Goal: Transaction & Acquisition: Purchase product/service

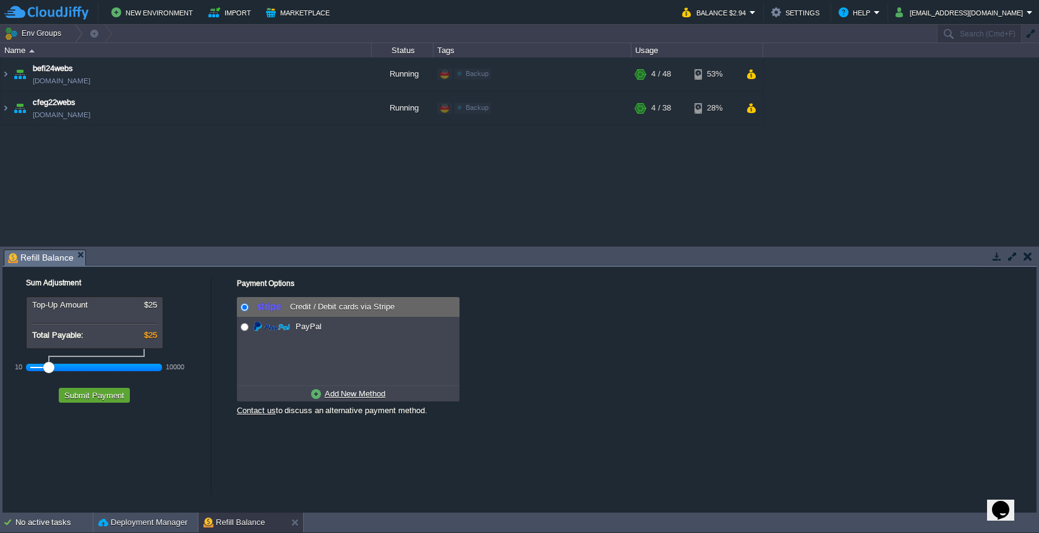
drag, startPoint x: 62, startPoint y: 368, endPoint x: 40, endPoint y: 368, distance: 22.3
click at [40, 368] on div at bounding box center [94, 367] width 128 height 11
click at [101, 401] on button "Submit Payment" at bounding box center [94, 395] width 67 height 11
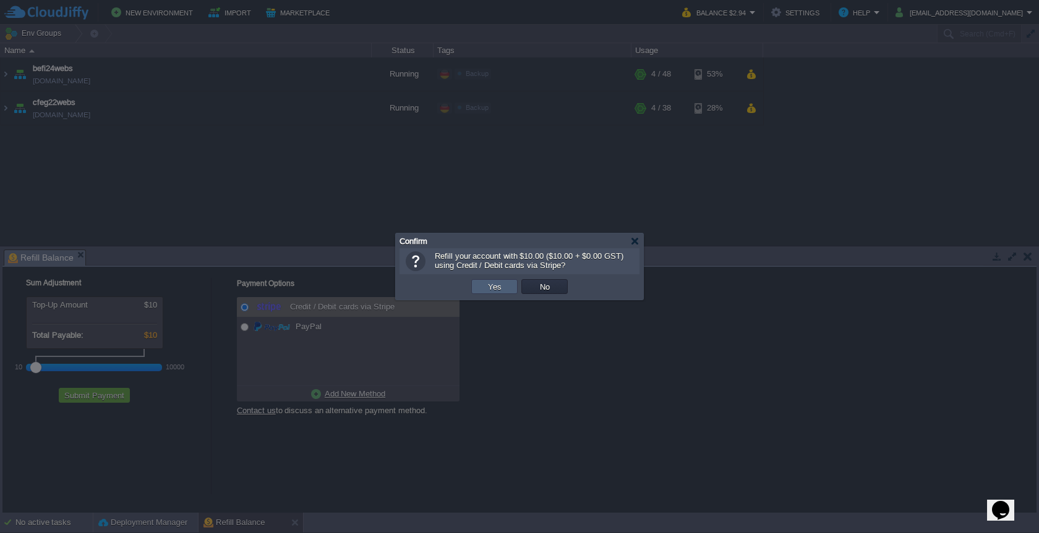
click at [495, 287] on button "Yes" at bounding box center [494, 286] width 21 height 11
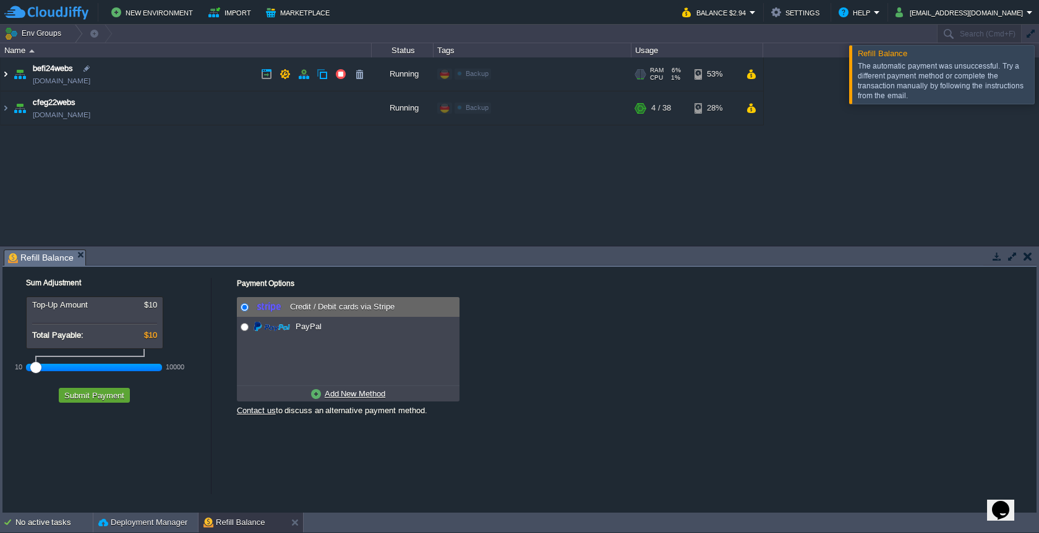
click at [5, 78] on img at bounding box center [6, 73] width 10 height 33
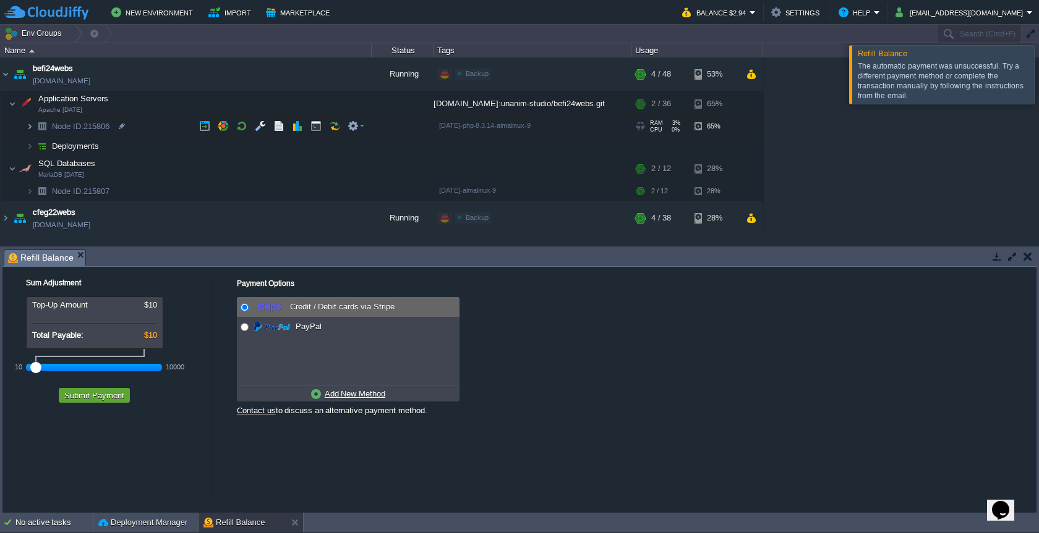
click at [30, 128] on img at bounding box center [29, 126] width 7 height 19
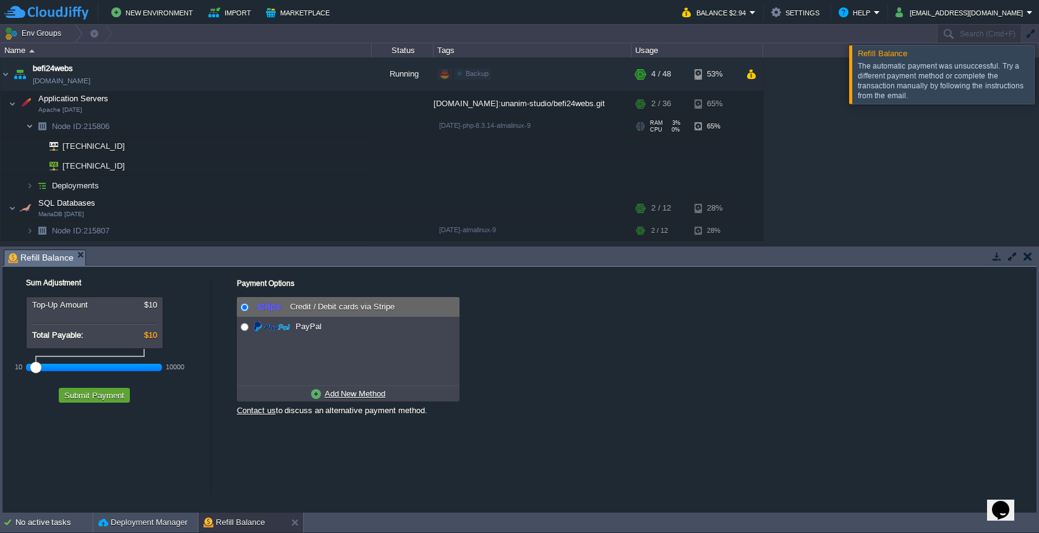
click at [30, 128] on img at bounding box center [29, 126] width 7 height 19
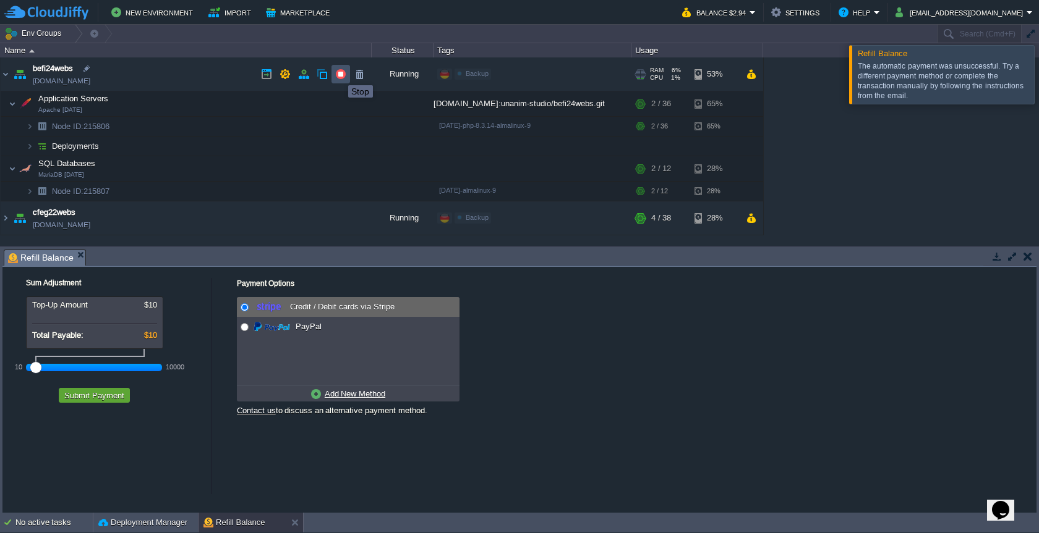
click at [343, 74] on button "button" at bounding box center [340, 74] width 11 height 11
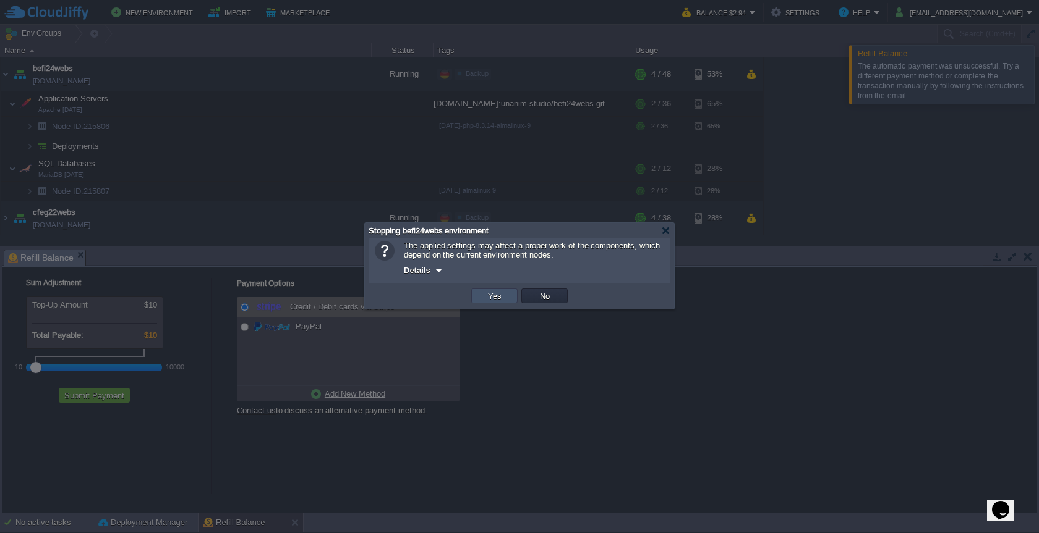
click at [488, 298] on button "Yes" at bounding box center [494, 296] width 21 height 11
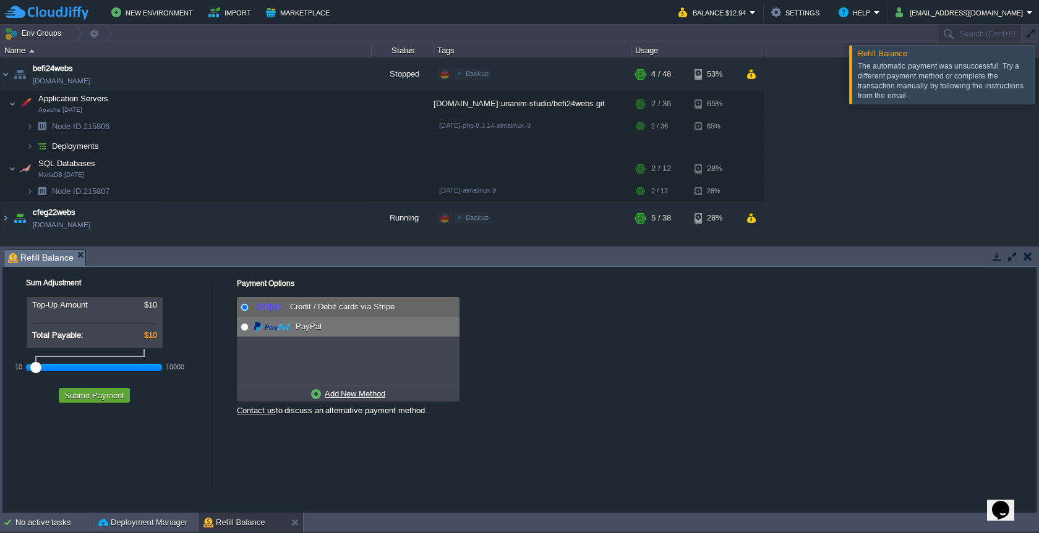
radio input "false"
radio input "true"
click at [283, 323] on img at bounding box center [271, 327] width 36 height 15
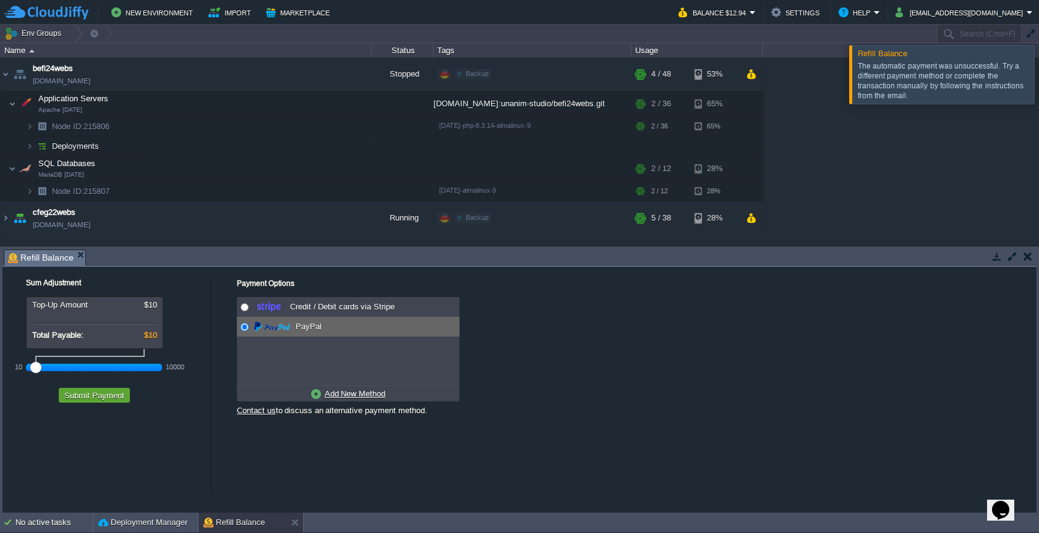
click at [585, 384] on div "Payment Options No payment methods available Credit / Debit cards via Stripe Pa…" at bounding box center [624, 347] width 824 height 161
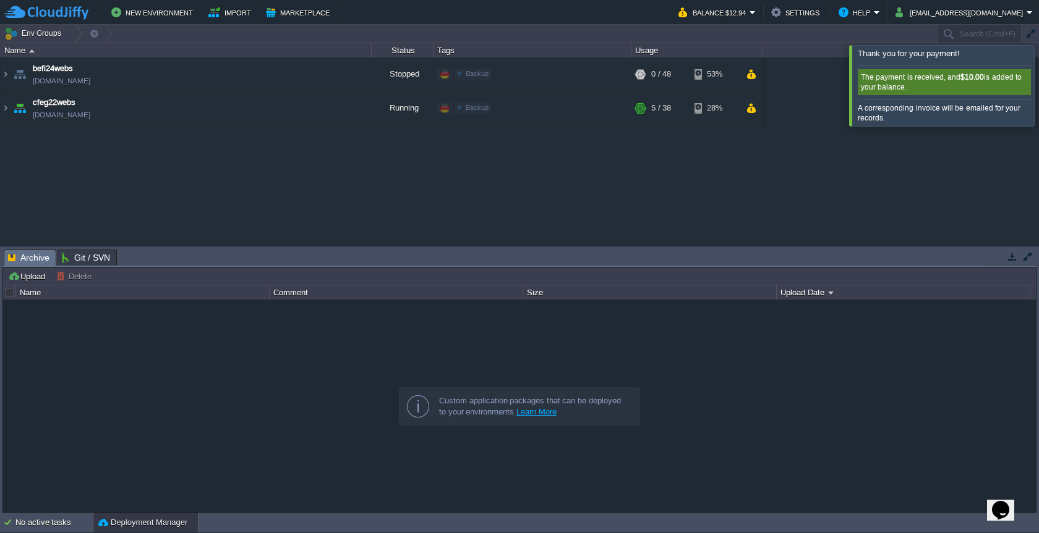
click at [1038, 82] on div at bounding box center [1053, 85] width 0 height 80
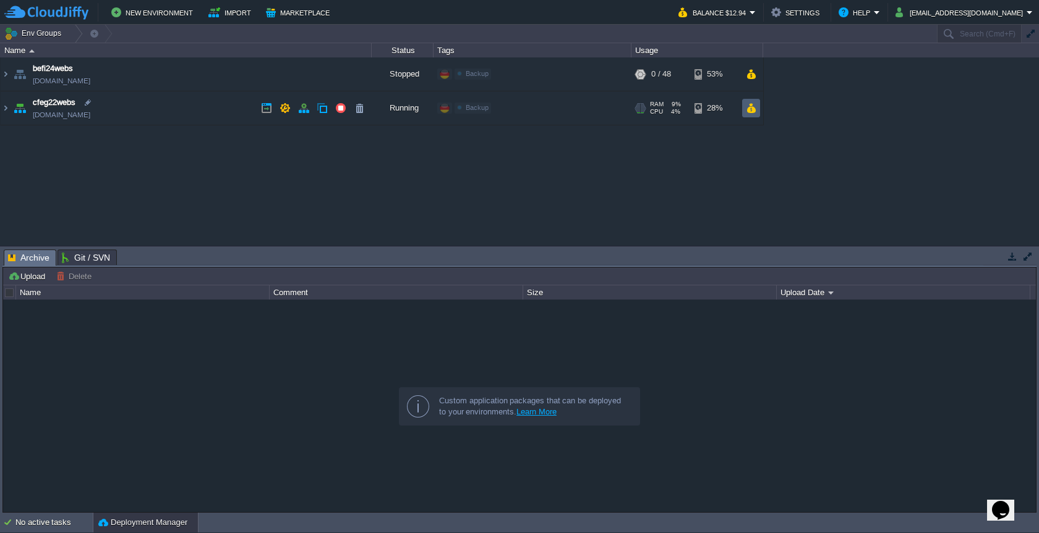
click at [753, 108] on button "button" at bounding box center [751, 108] width 11 height 11
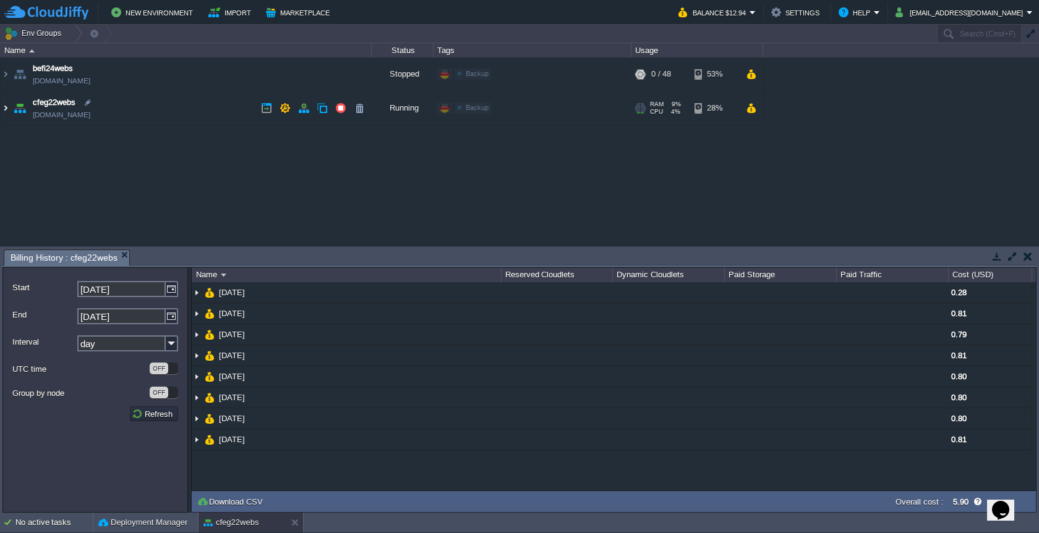
click at [7, 106] on img at bounding box center [6, 107] width 10 height 33
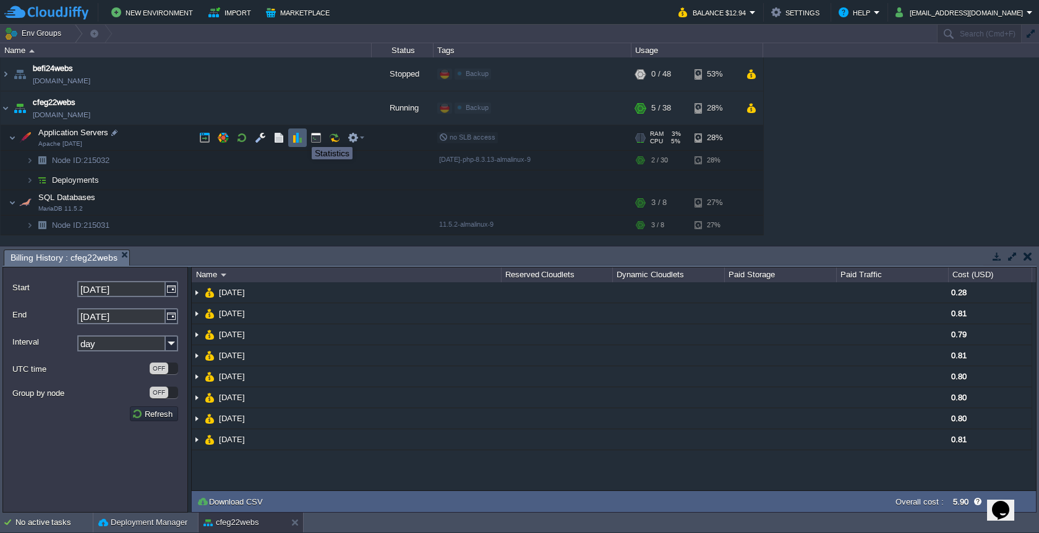
click at [298, 137] on button "button" at bounding box center [297, 137] width 11 height 11
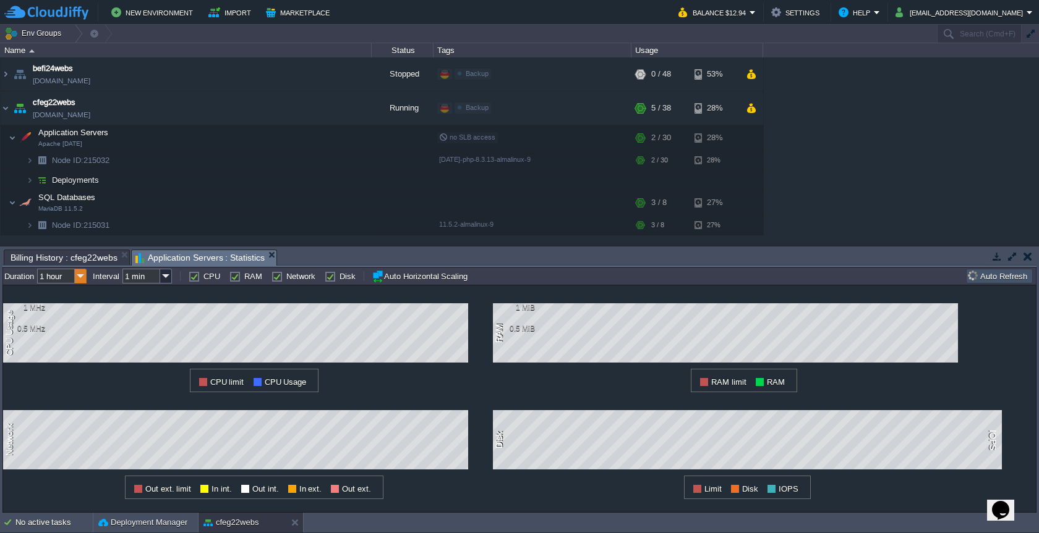
click at [81, 279] on img at bounding box center [81, 276] width 12 height 15
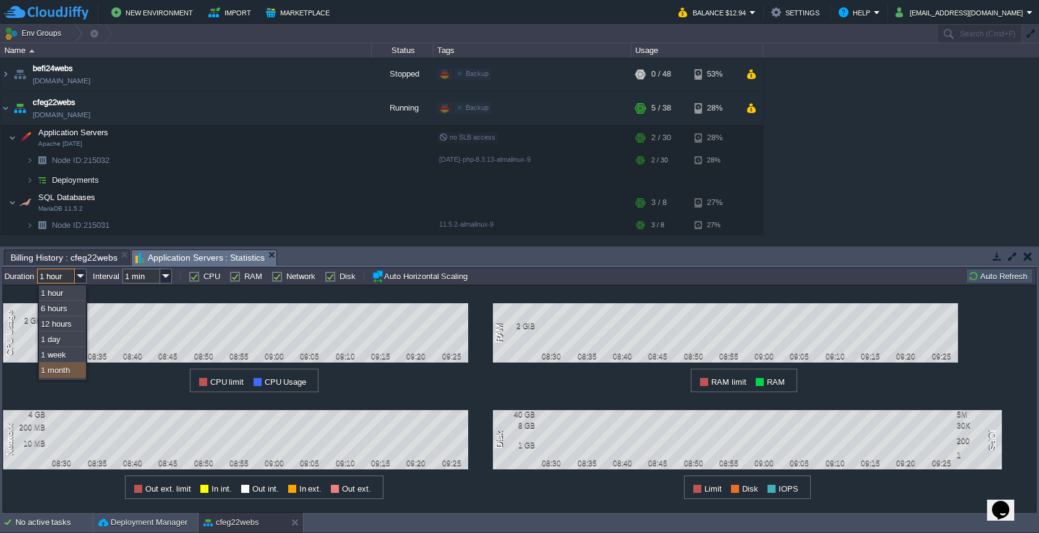
click at [67, 367] on div "1 month" at bounding box center [62, 370] width 47 height 15
type input "1 month"
type input "1 hour"
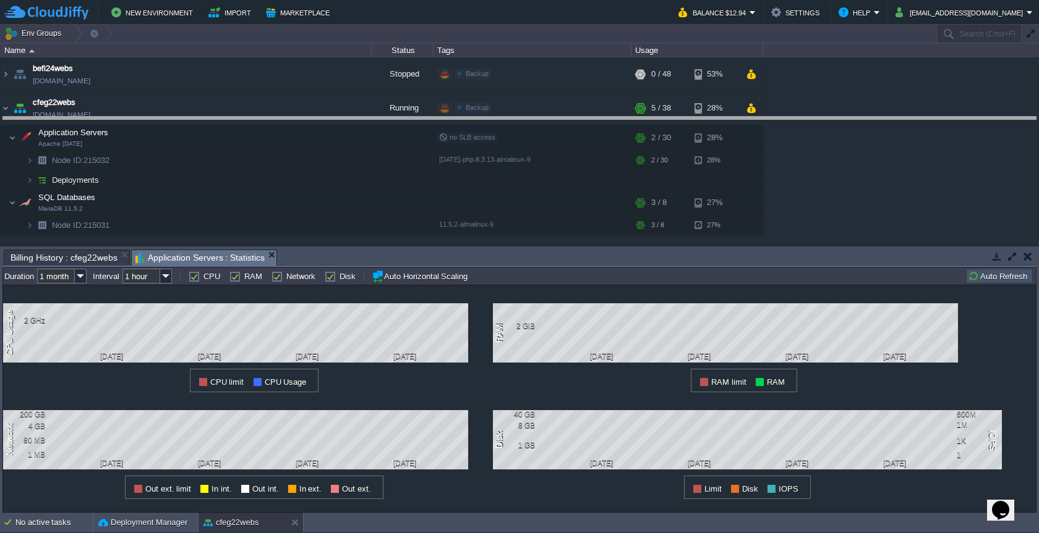
drag, startPoint x: 495, startPoint y: 256, endPoint x: 516, endPoint y: 117, distance: 140.7
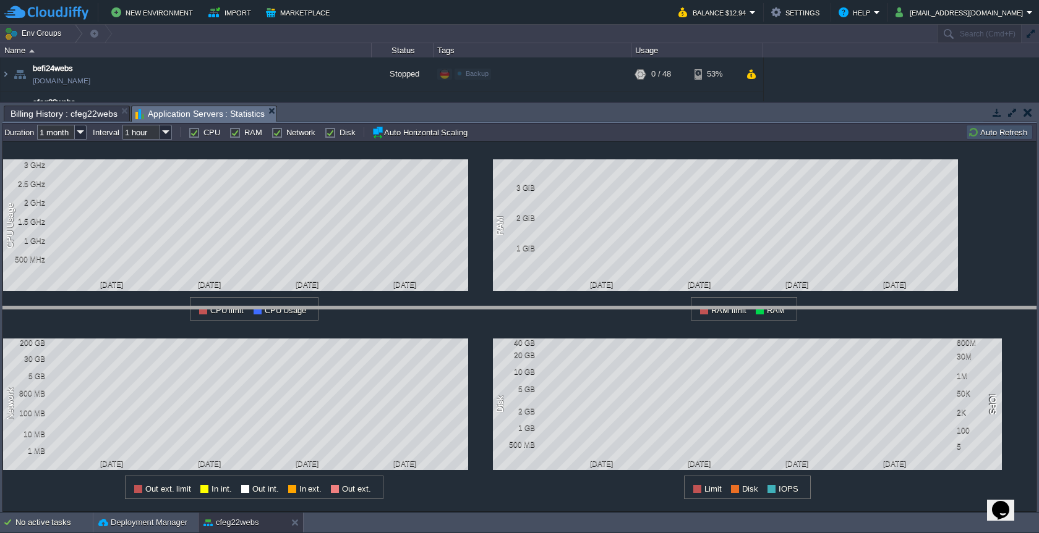
drag, startPoint x: 625, startPoint y: 115, endPoint x: 625, endPoint y: 321, distance: 205.8
